Goal: Transaction & Acquisition: Purchase product/service

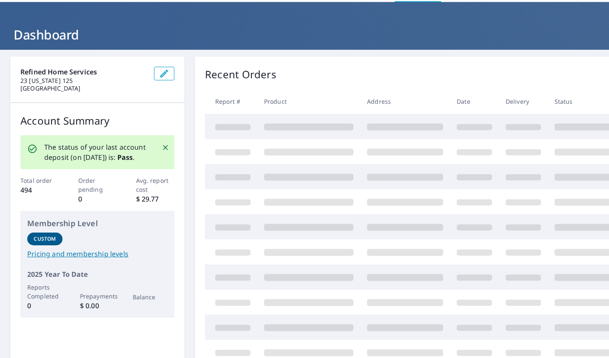
scroll to position [43, 0]
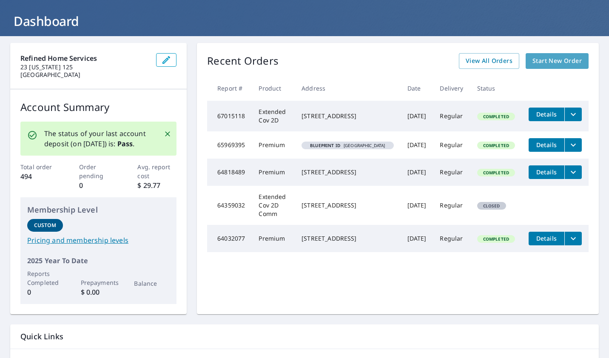
click at [558, 60] on span "Start New Order" at bounding box center [556, 61] width 49 height 11
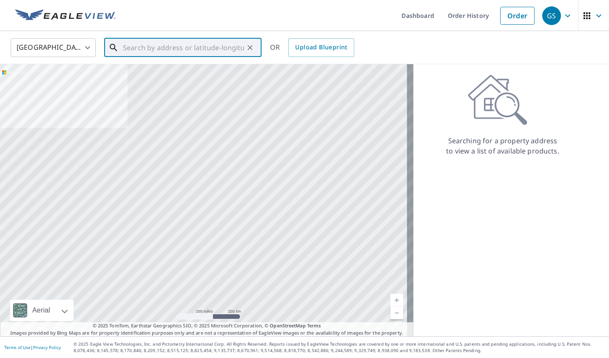
paste input "116 Atlantic Avenue, Salisbury, Massachusetts, 01"
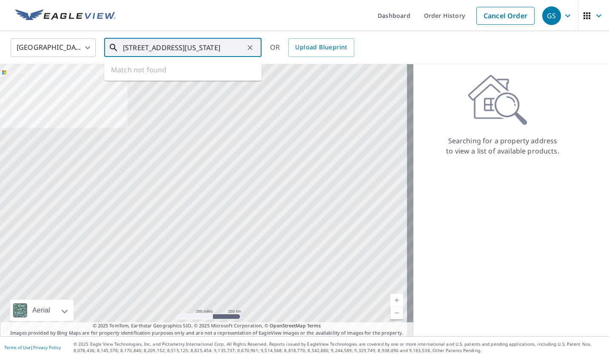
scroll to position [0, 41]
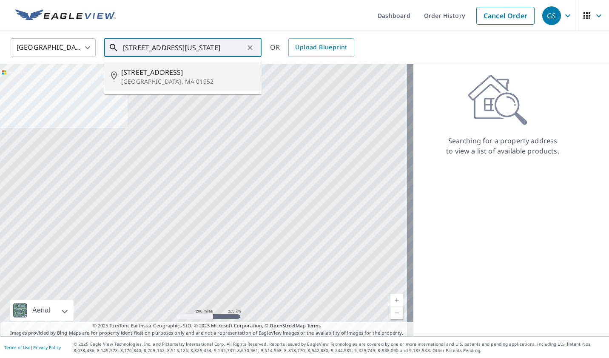
click at [156, 78] on p "Salisbury, MA 01952" at bounding box center [187, 81] width 133 height 9
type input "116 Atlantic Ave Salisbury, MA 01952"
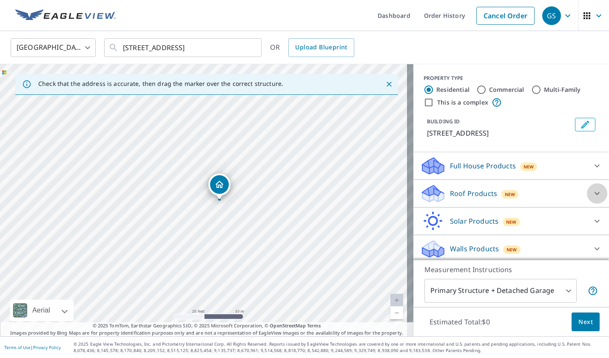
click at [592, 191] on icon at bounding box center [597, 193] width 10 height 10
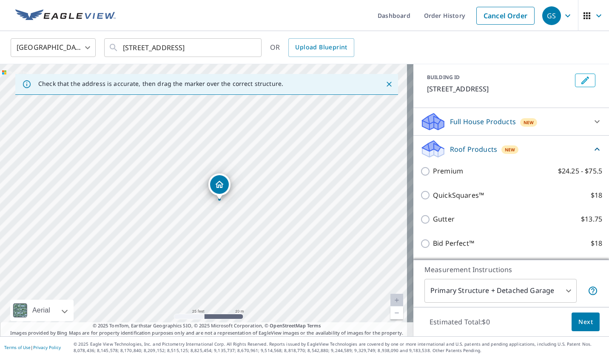
scroll to position [85, 0]
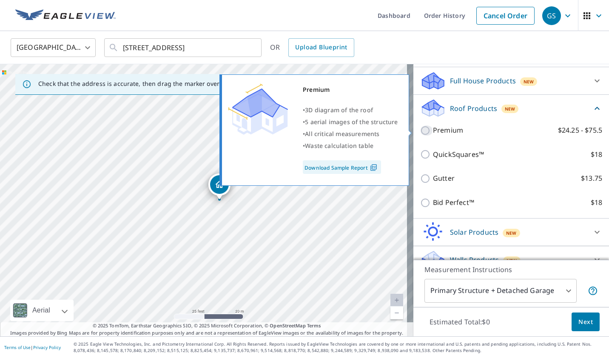
click at [420, 129] on input "Premium $24.25 - $75.5" at bounding box center [426, 130] width 13 height 10
checkbox input "true"
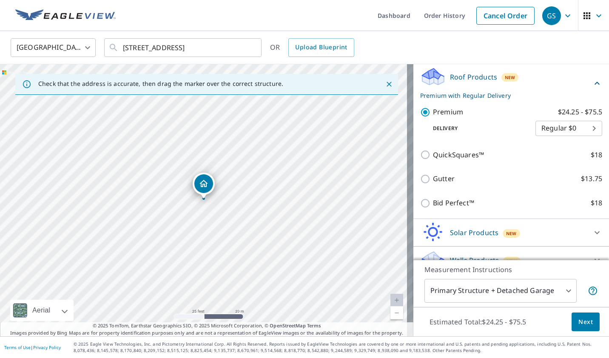
scroll to position [128, 0]
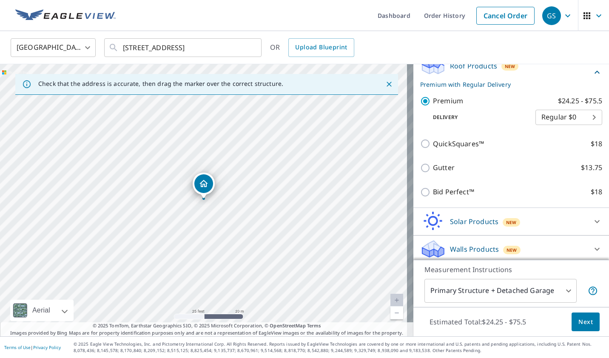
click at [563, 292] on body "GS GS Dashboard Order History Cancel Order GS United States US ​ 116 Atlantic A…" at bounding box center [304, 179] width 609 height 358
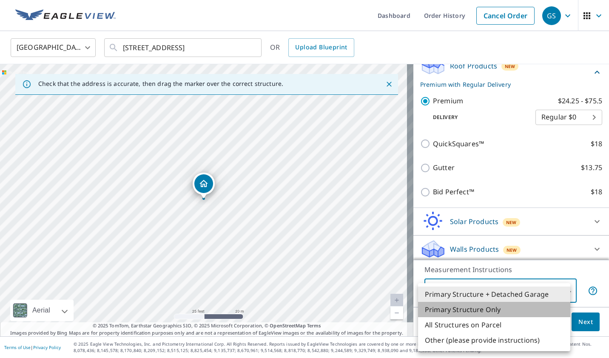
click at [462, 306] on li "Primary Structure Only" at bounding box center [494, 309] width 152 height 15
type input "2"
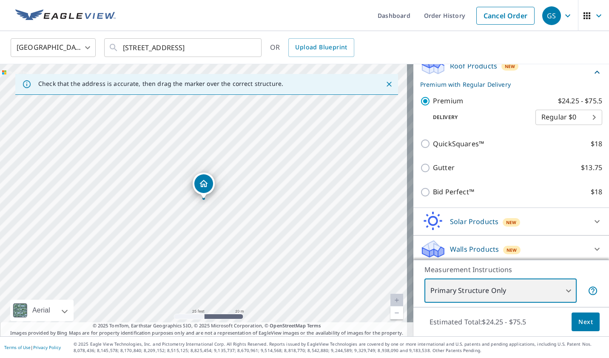
scroll to position [130, 0]
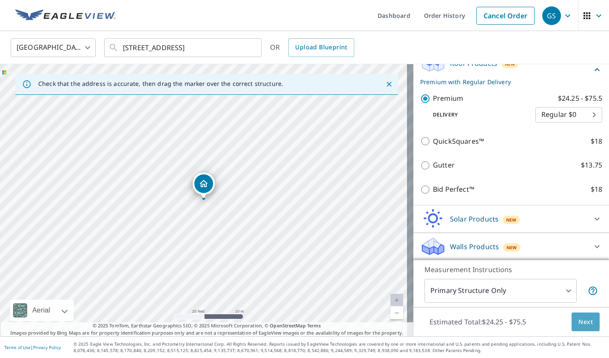
click at [578, 319] on span "Next" at bounding box center [585, 322] width 14 height 11
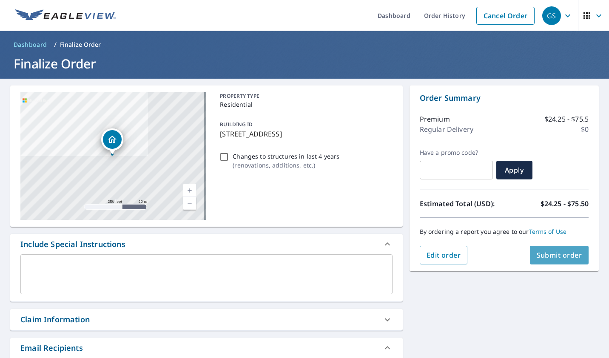
click at [559, 258] on span "Submit order" at bounding box center [558, 254] width 45 height 9
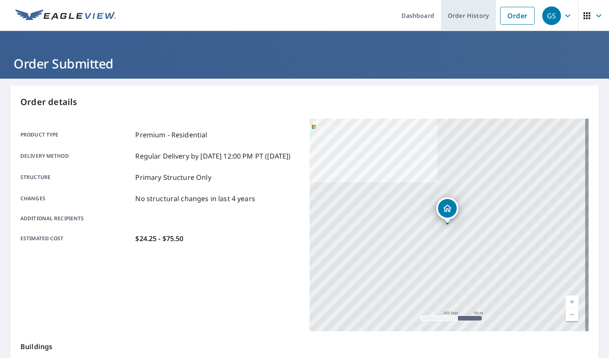
click at [473, 19] on link "Order History" at bounding box center [468, 15] width 55 height 31
